Goal: Find specific fact: Find specific page/section

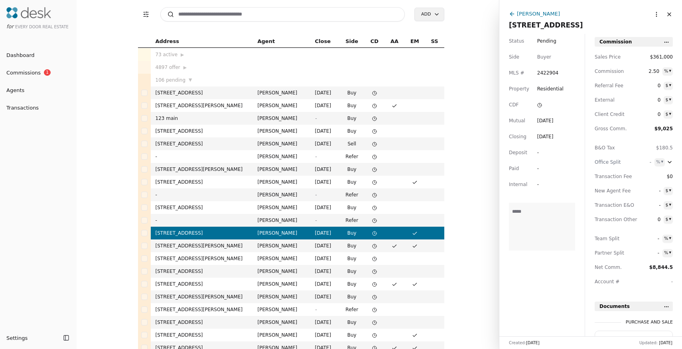
scroll to position [242, 0]
copy span "803 Hull Ave"
drag, startPoint x: 508, startPoint y: 24, endPoint x: 548, endPoint y: 26, distance: 40.3
click at [548, 26] on div "Brian Kotelnicki 803 Hull Avenue, Port Orchard, WA 98366 More options Close" at bounding box center [590, 17] width 183 height 34
click at [196, 16] on input at bounding box center [282, 14] width 245 height 14
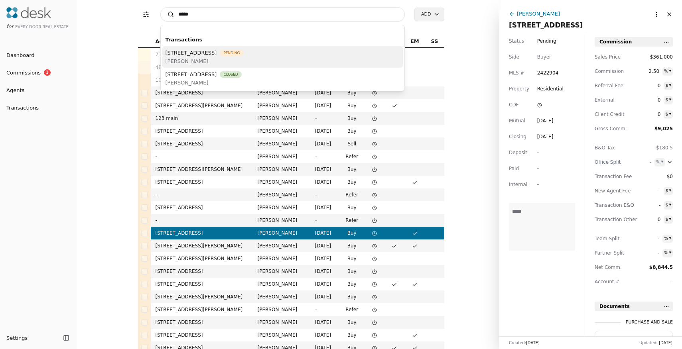
type input "*****"
click at [217, 52] on span "[STREET_ADDRESS]" at bounding box center [190, 53] width 51 height 8
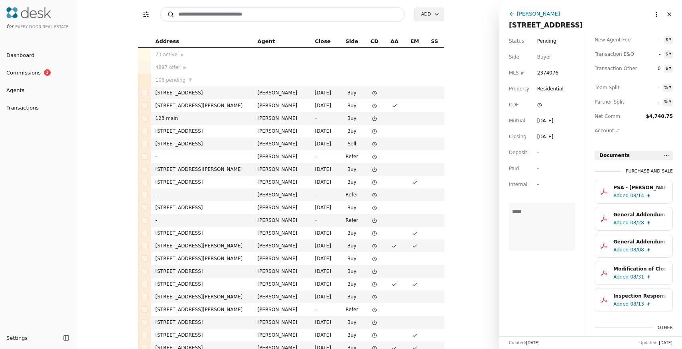
scroll to position [194, 0]
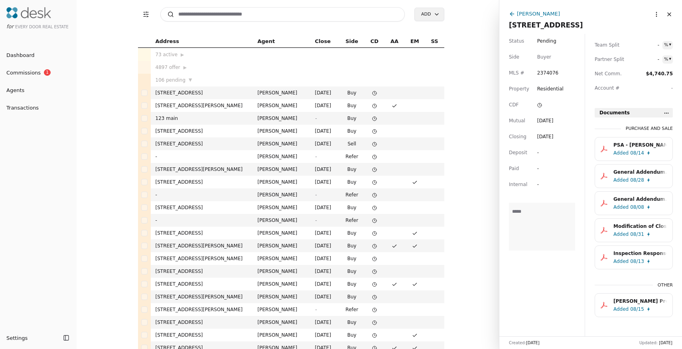
click at [570, 290] on div "Status Pending Side Buyer MLS # 2374076 Property Residential CDF Mutual Aug 02,…" at bounding box center [541, 185] width 85 height 303
copy span "[STREET_ADDRESS]"
drag, startPoint x: 504, startPoint y: 24, endPoint x: 672, endPoint y: 28, distance: 167.5
click at [672, 28] on div "Sylwia Jarosz 10826 NE 148th Lane Unit H201, Bothell, WA 98011 More options Clo…" at bounding box center [590, 17] width 183 height 34
drag, startPoint x: 556, startPoint y: 267, endPoint x: 561, endPoint y: 255, distance: 12.5
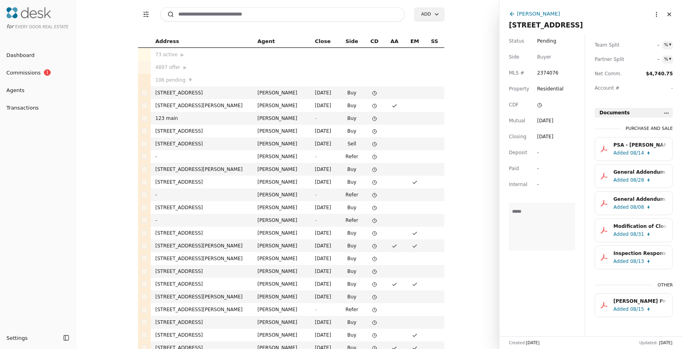
click at [556, 267] on div "Status Pending Side Buyer MLS # 2374076 Property Residential CDF Mutual Aug 02,…" at bounding box center [541, 185] width 85 height 303
